Goal: Task Accomplishment & Management: Complete application form

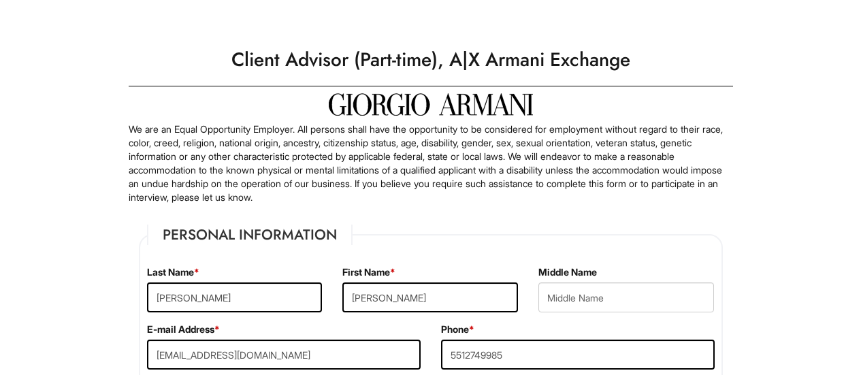
select select "NJ"
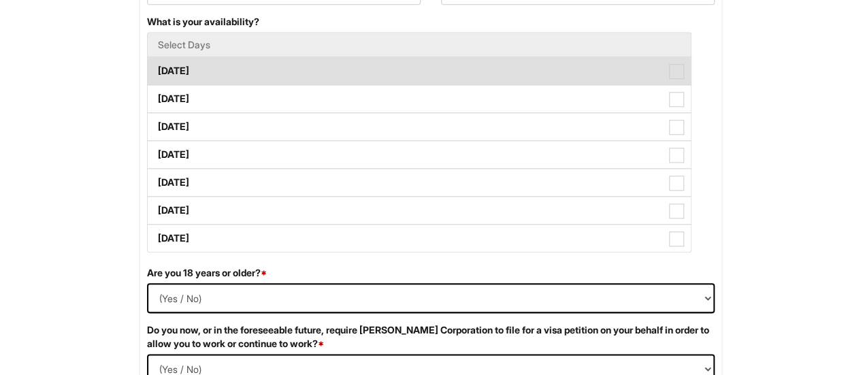
click at [674, 80] on label "[DATE]" at bounding box center [419, 70] width 543 height 27
click at [157, 69] on Available_Monday "[DATE]" at bounding box center [152, 64] width 9 height 9
checkbox Available_Monday "true"
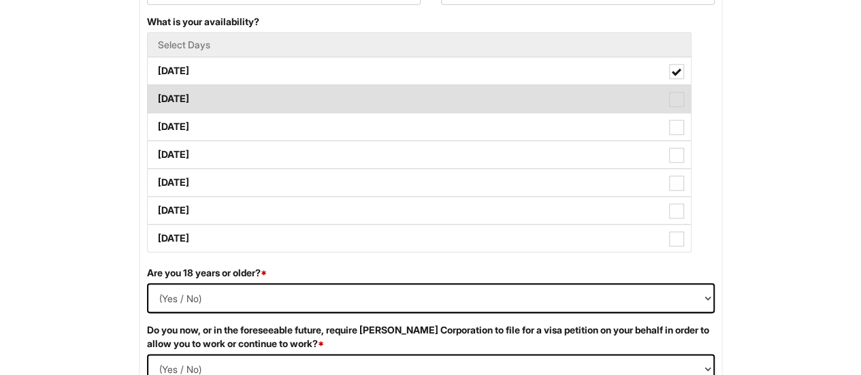
click at [663, 94] on label "[DATE]" at bounding box center [419, 98] width 543 height 27
click at [157, 94] on Available_Tuesday "[DATE]" at bounding box center [152, 92] width 9 height 9
checkbox Available_Tuesday "true"
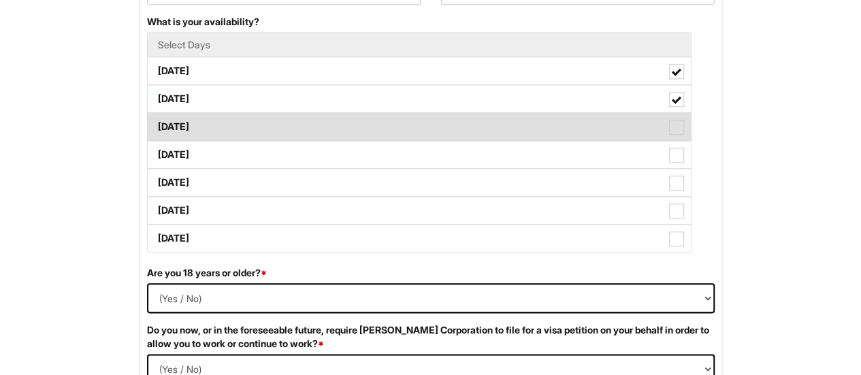
click at [680, 127] on span at bounding box center [676, 127] width 15 height 15
click at [157, 125] on Available_Wednesday "[DATE]" at bounding box center [152, 120] width 9 height 9
checkbox Available_Wednesday "true"
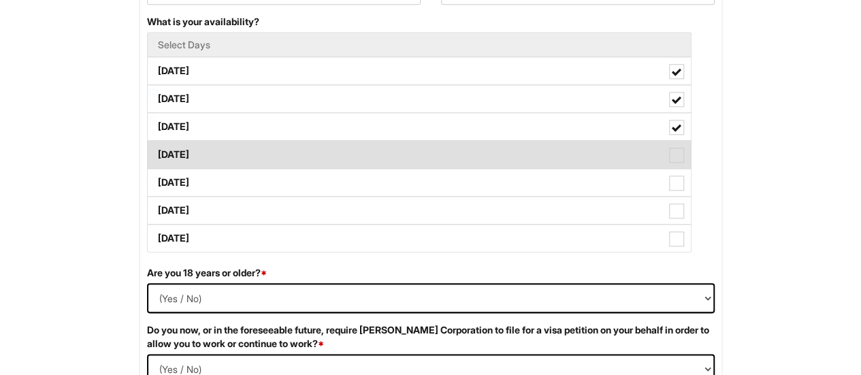
click at [679, 149] on span at bounding box center [676, 155] width 15 height 15
click at [157, 149] on Available_Thursday "[DATE]" at bounding box center [152, 148] width 9 height 9
checkbox Available_Thursday "true"
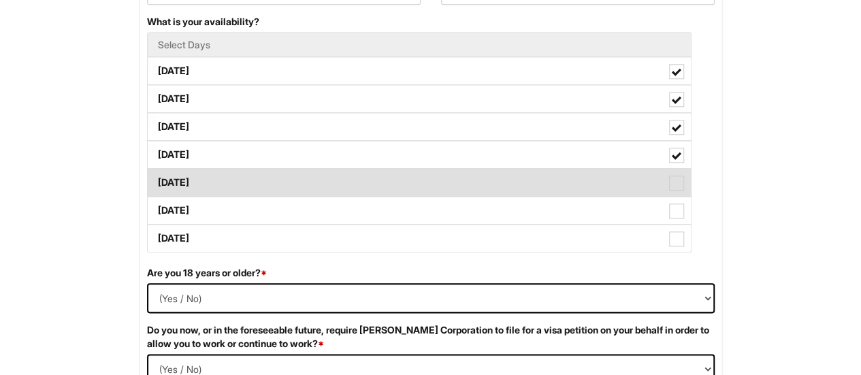
click at [675, 179] on span at bounding box center [676, 183] width 15 height 15
click at [157, 179] on Available_Friday "[DATE]" at bounding box center [152, 176] width 9 height 9
checkbox Available_Friday "true"
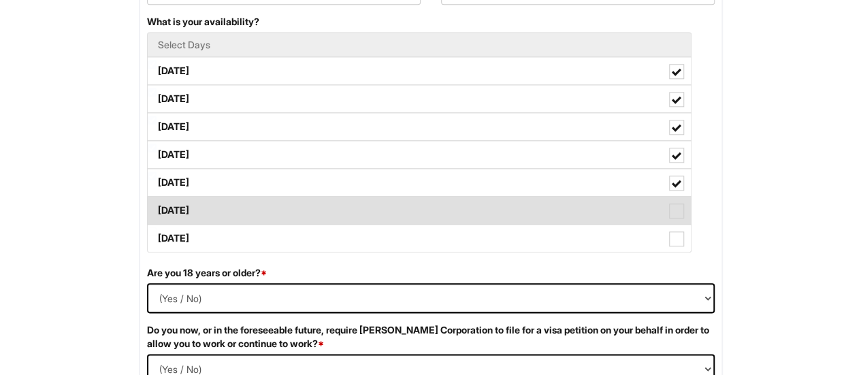
click at [674, 205] on span at bounding box center [676, 211] width 15 height 15
click at [157, 205] on Available_Saturday "[DATE]" at bounding box center [152, 203] width 9 height 9
checkbox Available_Saturday "true"
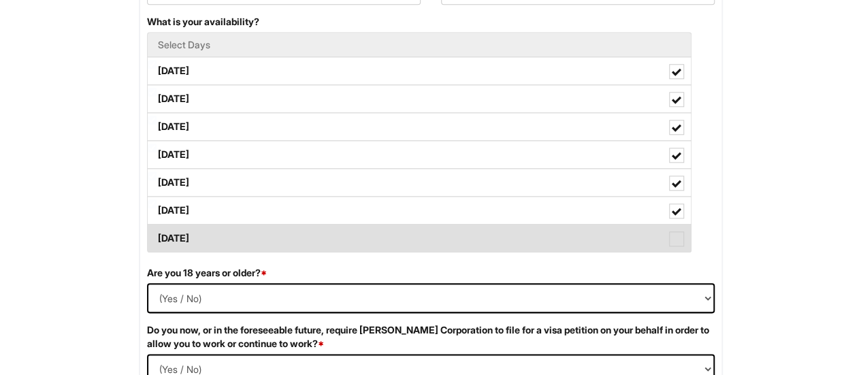
click at [688, 242] on label "[DATE]" at bounding box center [419, 238] width 543 height 27
click at [157, 236] on Available_Sunday "[DATE]" at bounding box center [152, 231] width 9 height 9
checkbox Available_Sunday "true"
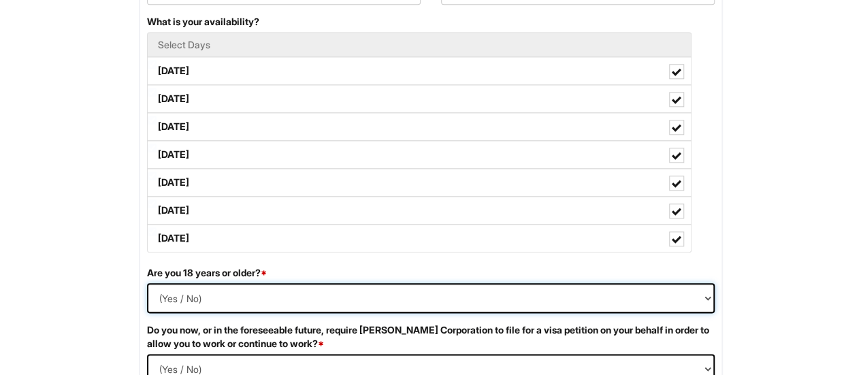
click at [526, 300] on select "(Yes / No) Yes No" at bounding box center [431, 298] width 568 height 30
select select "Yes"
click at [147, 283] on select "(Yes / No) Yes No" at bounding box center [431, 298] width 568 height 30
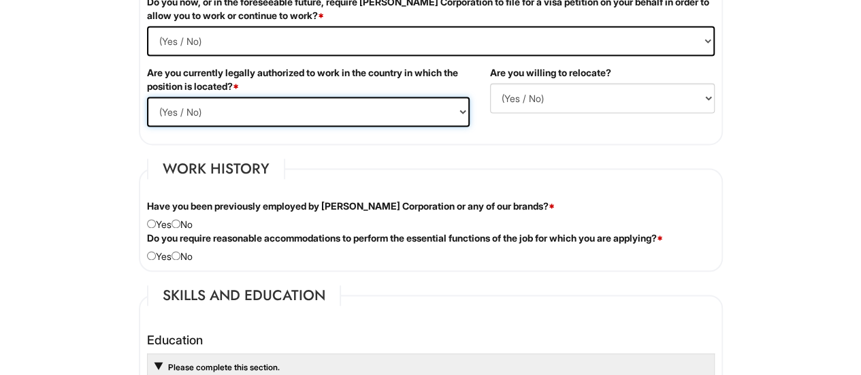
click at [322, 104] on select "(Yes / No) Yes No" at bounding box center [308, 112] width 323 height 30
select select "Yes"
click at [147, 97] on select "(Yes / No) Yes No" at bounding box center [308, 112] width 323 height 30
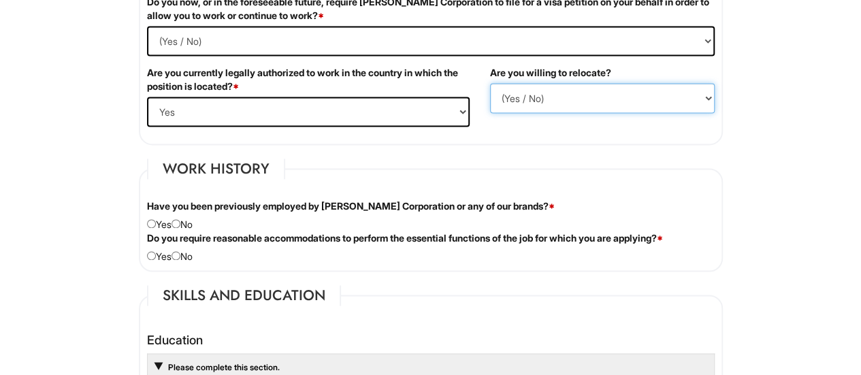
click at [568, 104] on select "(Yes / No) No Yes" at bounding box center [602, 98] width 225 height 30
select select "Y"
click at [490, 83] on select "(Yes / No) No Yes" at bounding box center [602, 98] width 225 height 30
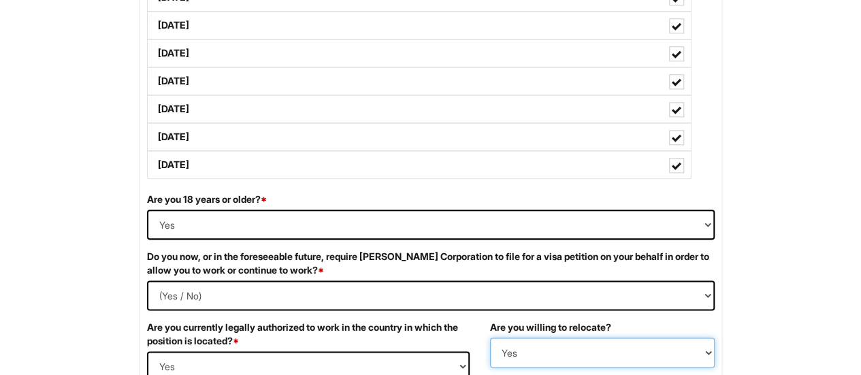
scroll to position [738, 0]
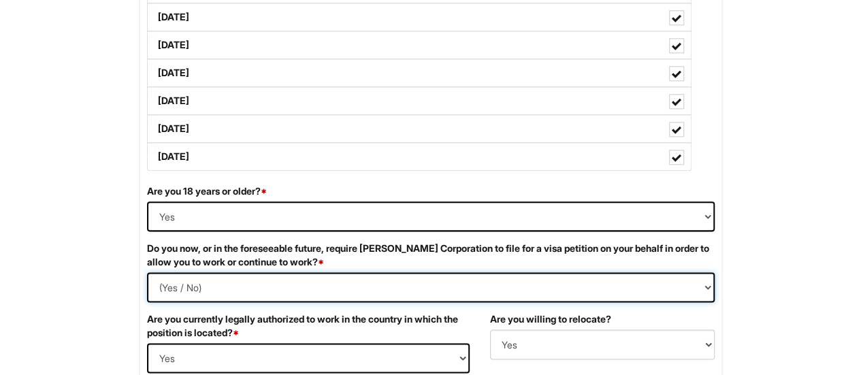
click at [383, 285] on Required "(Yes / No) Yes No" at bounding box center [431, 287] width 568 height 30
select Required "No"
click at [147, 272] on Required "(Yes / No) Yes No" at bounding box center [431, 287] width 568 height 30
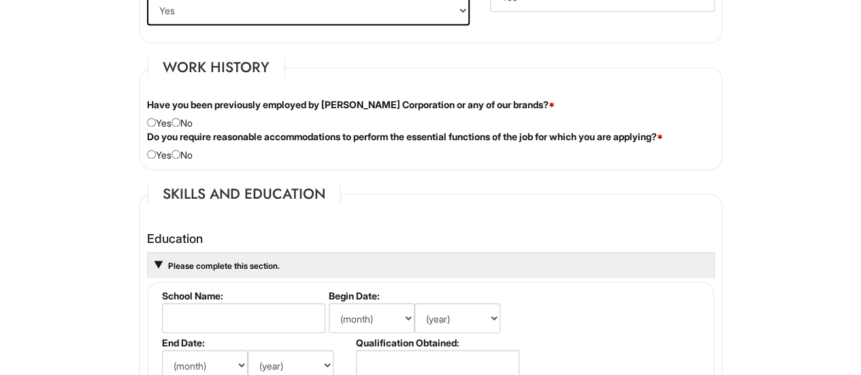
scroll to position [1092, 0]
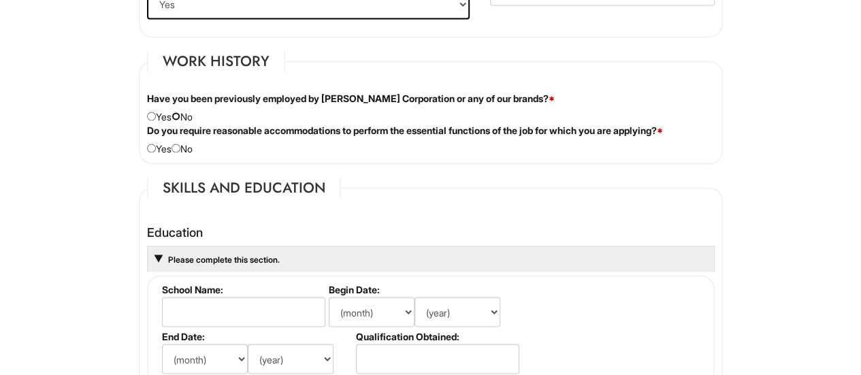
click at [180, 112] on input "radio" at bounding box center [176, 116] width 9 height 9
radio input "true"
click at [180, 144] on input "radio" at bounding box center [176, 148] width 9 height 9
radio input "true"
